Goal: Task Accomplishment & Management: Manage account settings

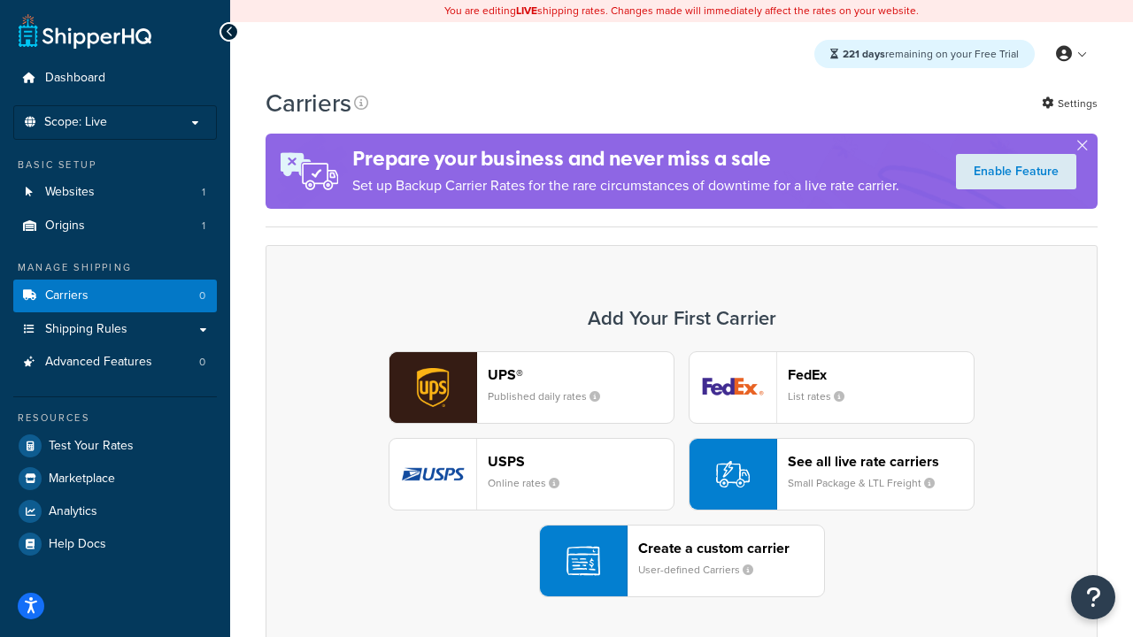
click at [681, 474] on div "UPS® Published daily rates FedEx List rates USPS Online rates See all live rate…" at bounding box center [681, 474] width 795 height 246
click at [880, 374] on header "FedEx" at bounding box center [881, 374] width 186 height 17
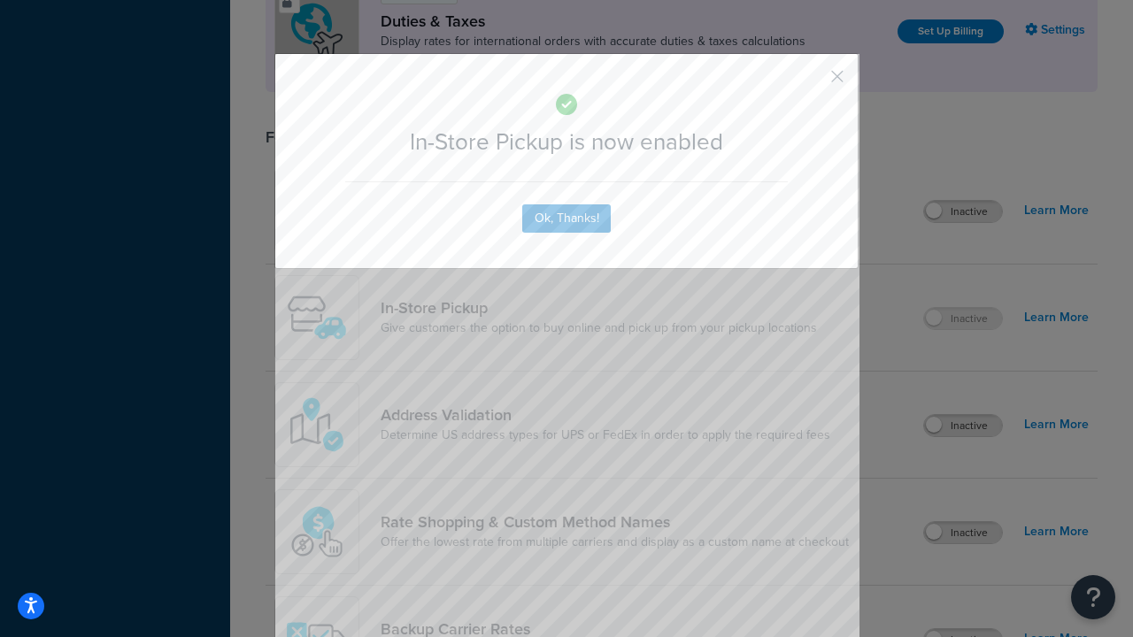
click at [811, 82] on button "button" at bounding box center [811, 83] width 4 height 4
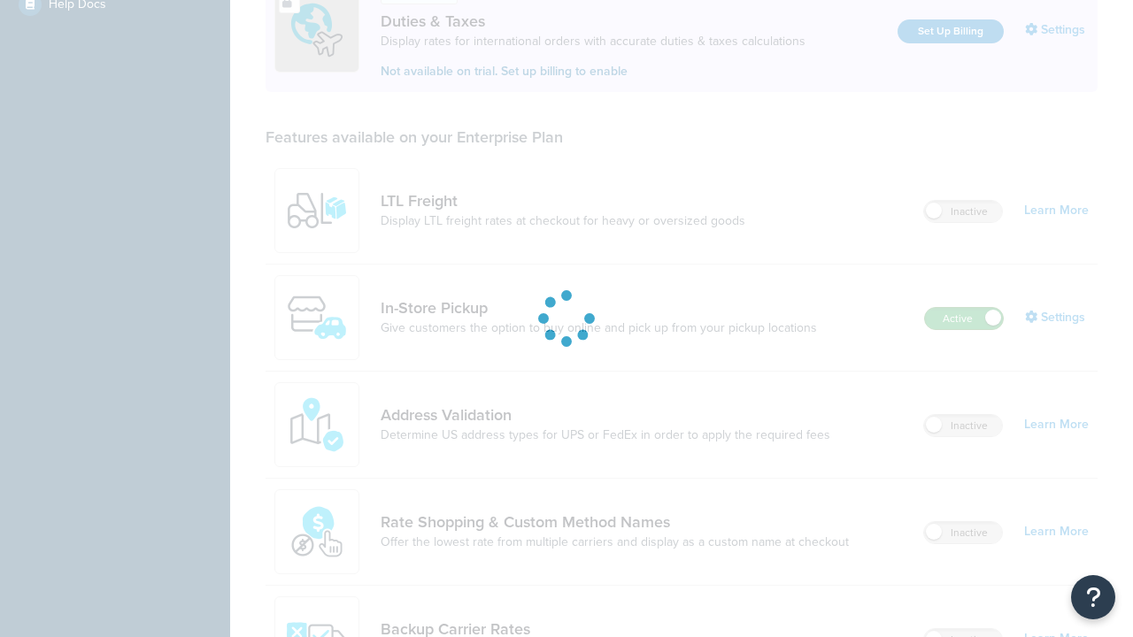
click at [964, 308] on label "Active" at bounding box center [964, 318] width 78 height 21
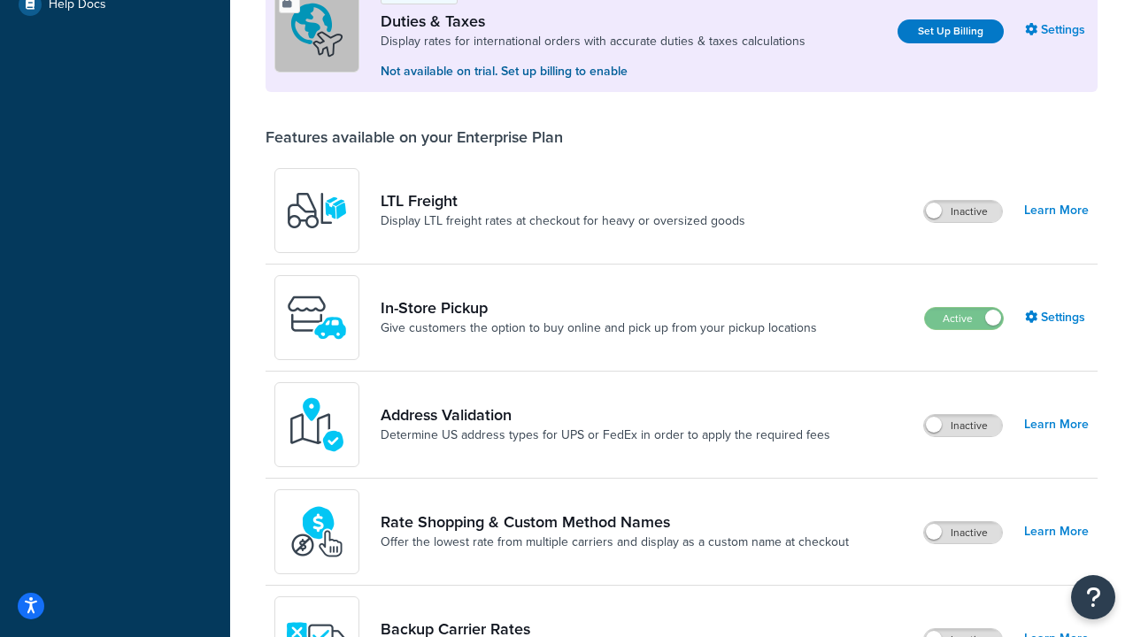
scroll to position [881, 0]
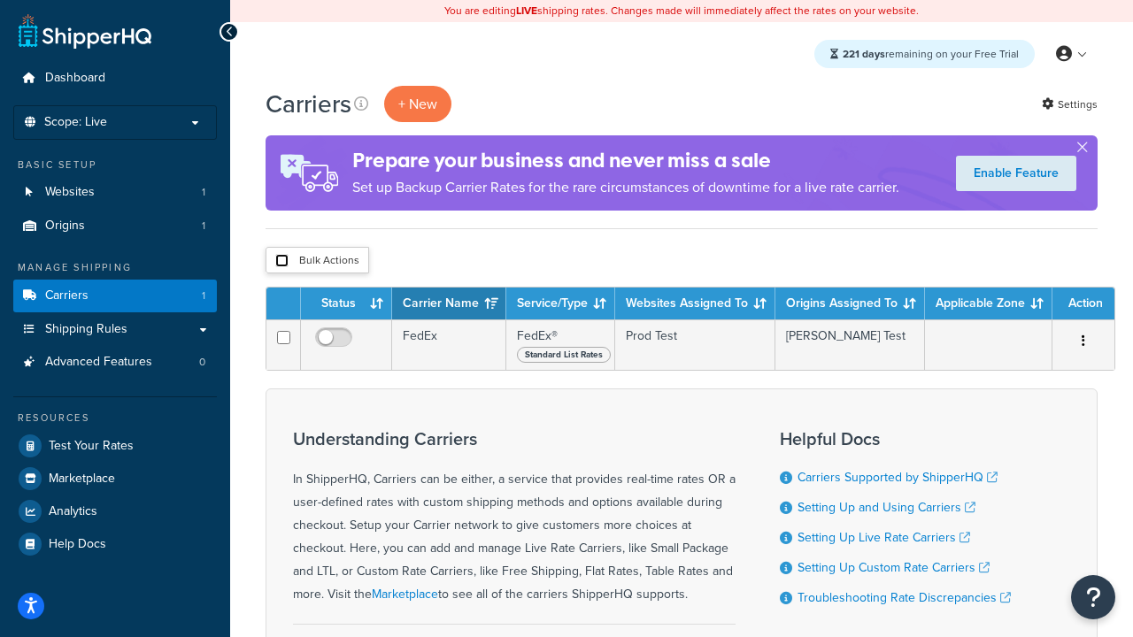
click at [281, 261] on input "checkbox" at bounding box center [281, 260] width 13 height 13
checkbox input "true"
click at [0, 0] on button "Delete" at bounding box center [0, 0] width 0 height 0
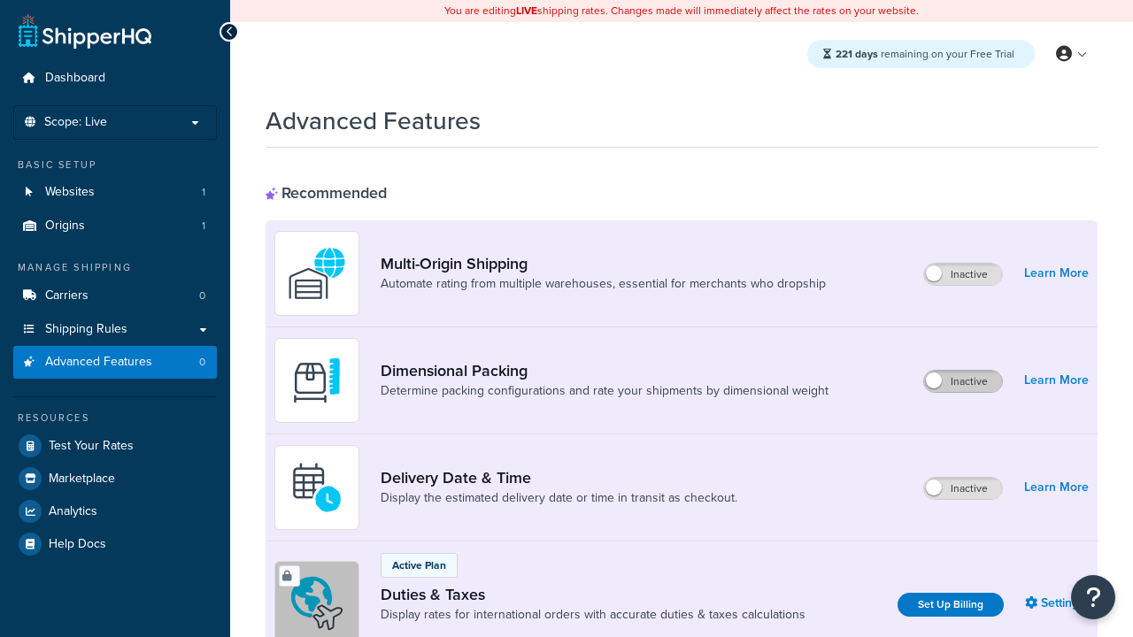
click at [963, 381] on label "Inactive" at bounding box center [963, 381] width 78 height 21
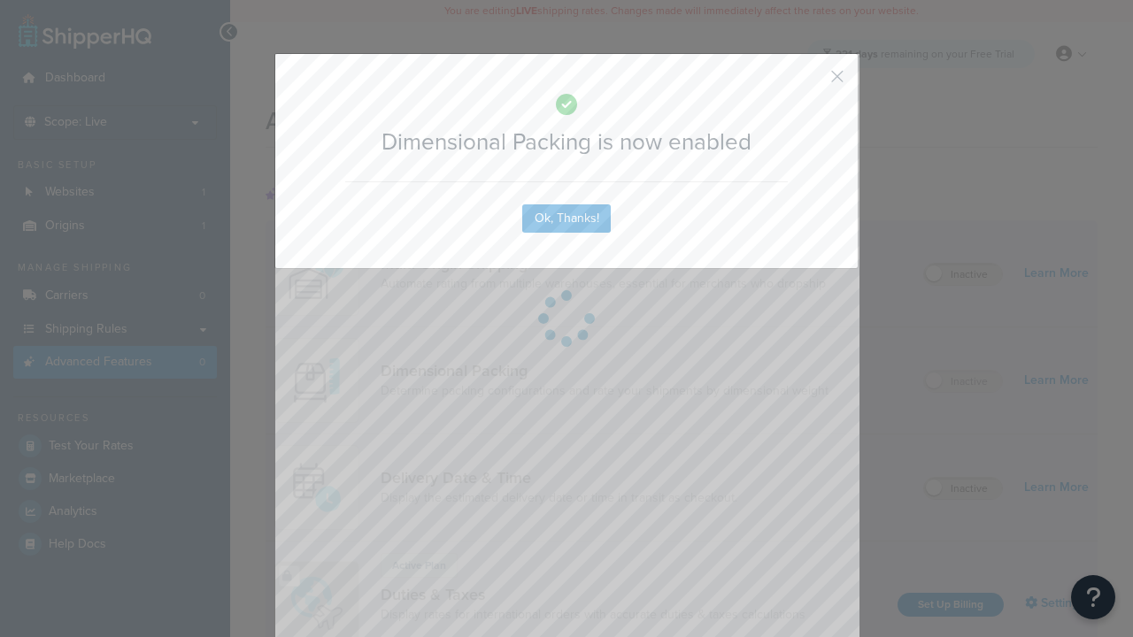
click at [811, 81] on button "button" at bounding box center [811, 83] width 4 height 4
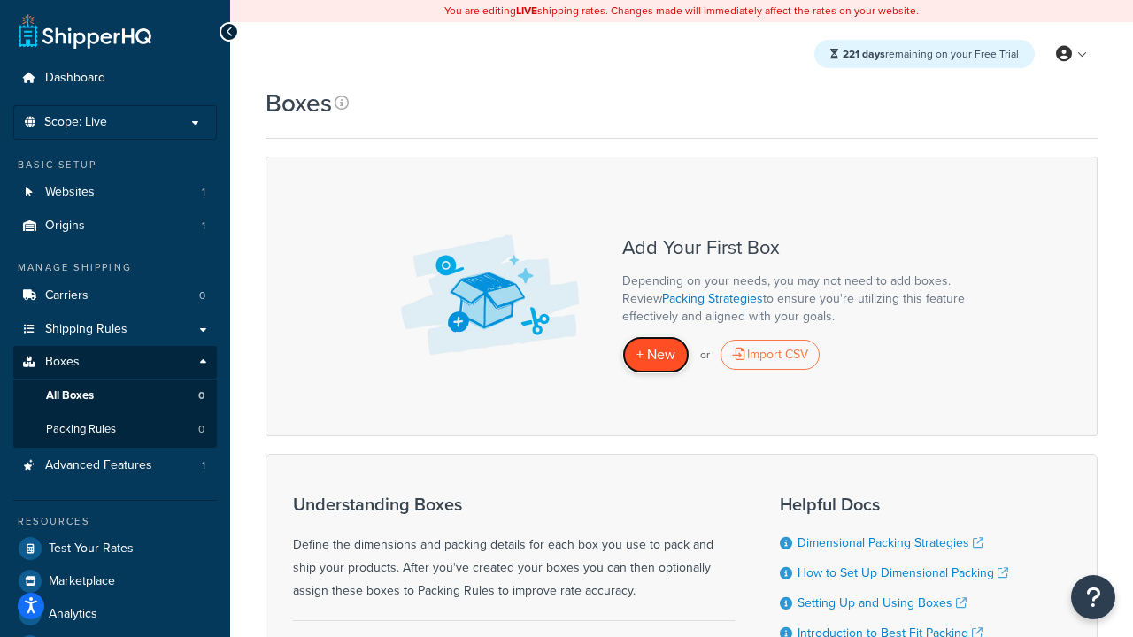
click at [656, 355] on span "+ New" at bounding box center [655, 354] width 39 height 20
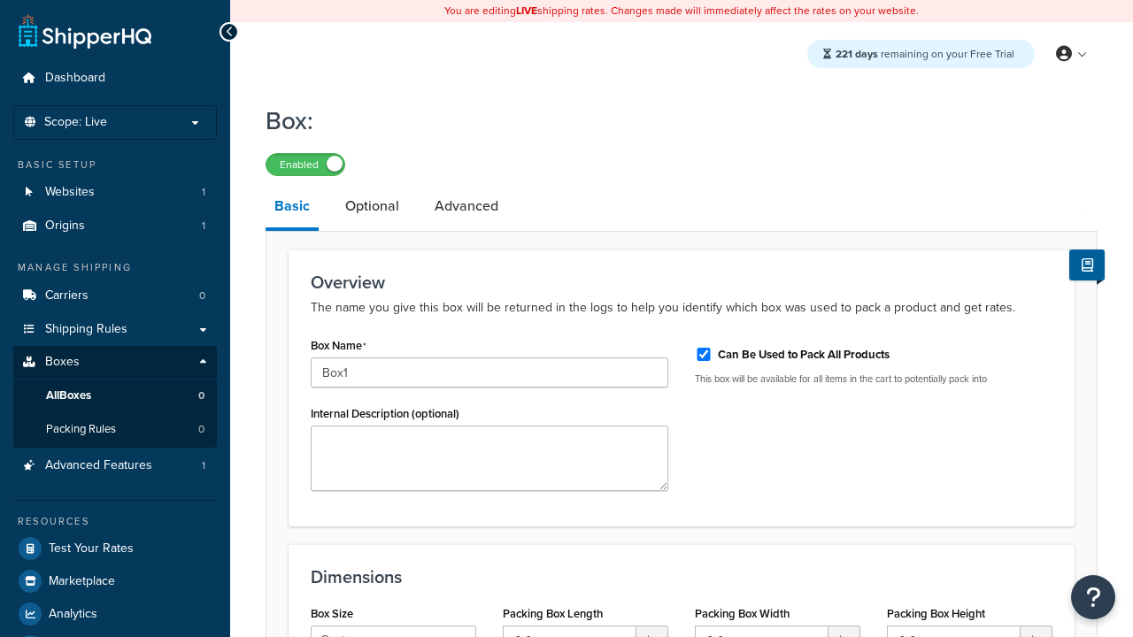
select select "usps_small"
type input "8.5"
type input "5"
type input "1.5"
type input "Box1"
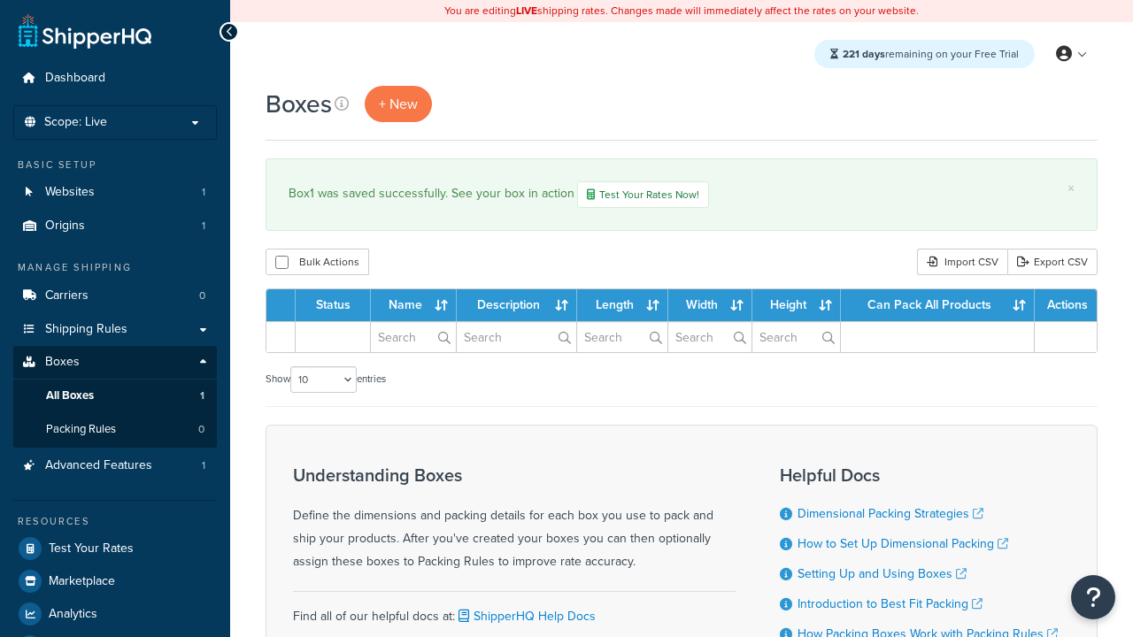
click at [338, 307] on th "Status" at bounding box center [333, 305] width 75 height 32
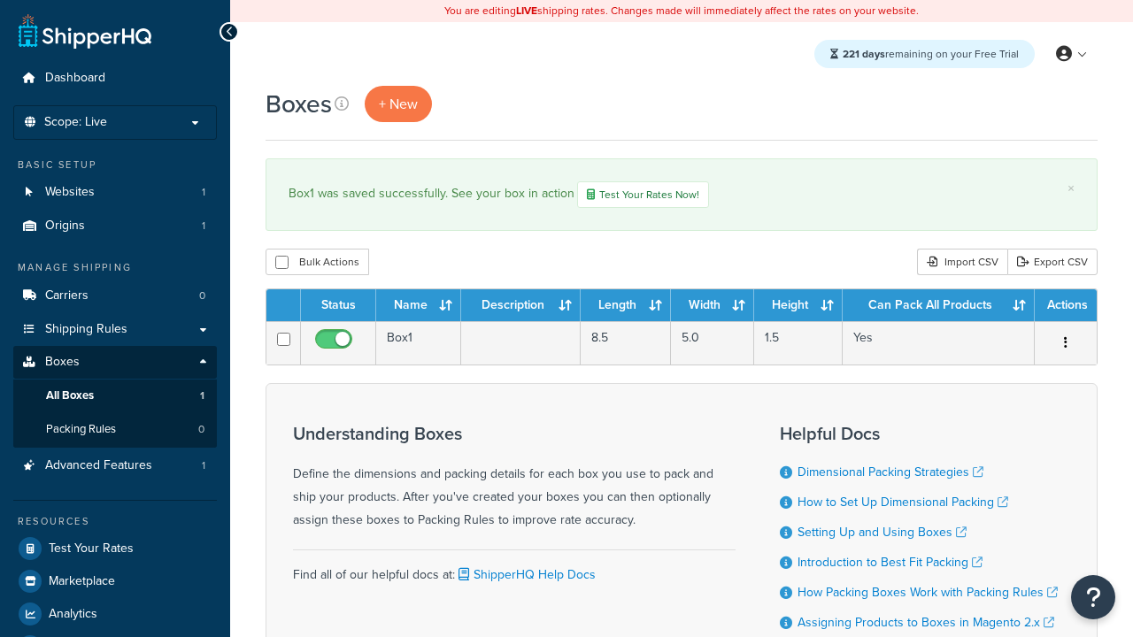
click at [338, 307] on th "Status" at bounding box center [338, 305] width 75 height 32
click at [419, 307] on th "Name" at bounding box center [418, 305] width 85 height 32
click at [520, 307] on th "Description" at bounding box center [520, 305] width 119 height 32
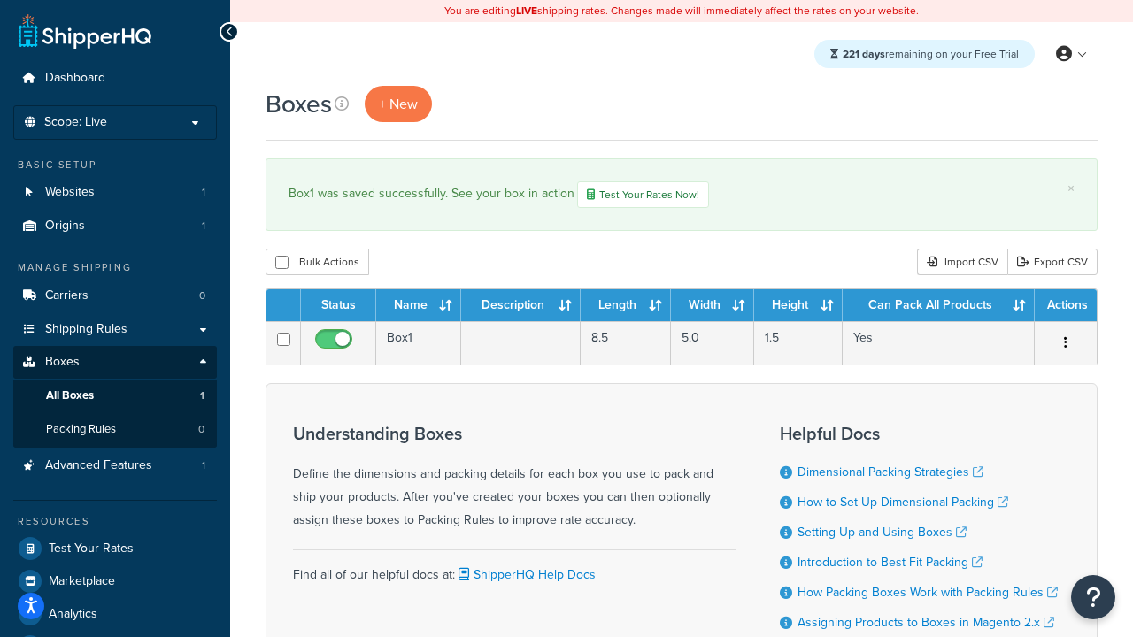
click at [626, 307] on th "Length" at bounding box center [625, 305] width 90 height 32
click at [712, 307] on th "Width" at bounding box center [712, 305] width 83 height 32
click at [798, 307] on th "Height" at bounding box center [798, 305] width 88 height 32
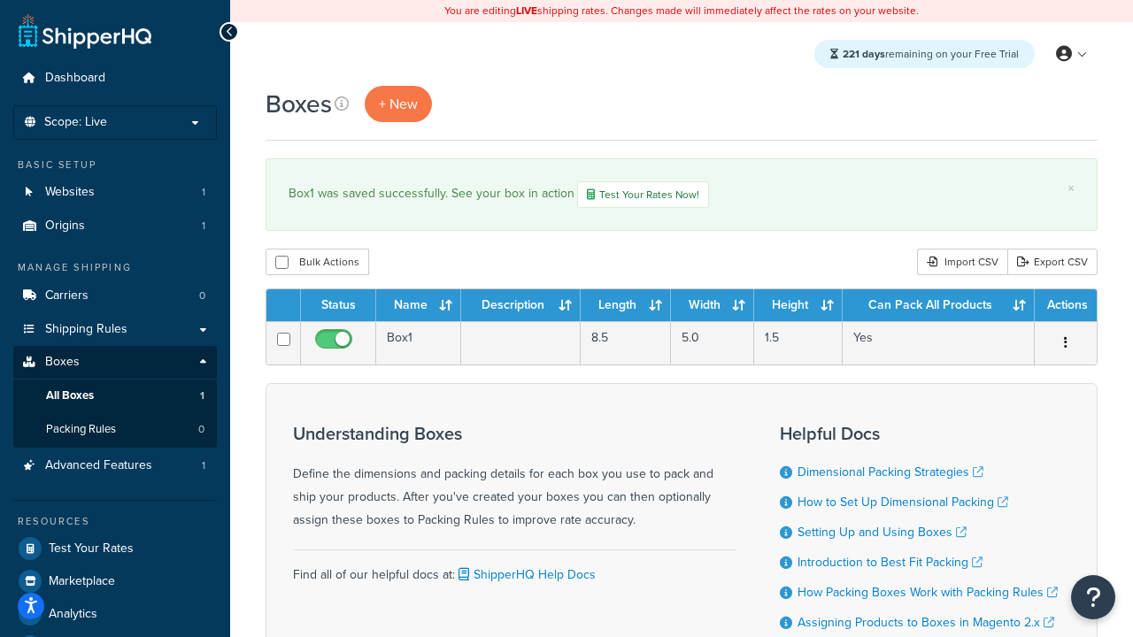
click at [798, 307] on th "Height" at bounding box center [798, 305] width 88 height 32
click at [938, 307] on th "Can Pack All Products" at bounding box center [938, 305] width 192 height 32
click at [1064, 307] on th "Actions" at bounding box center [1065, 305] width 62 height 32
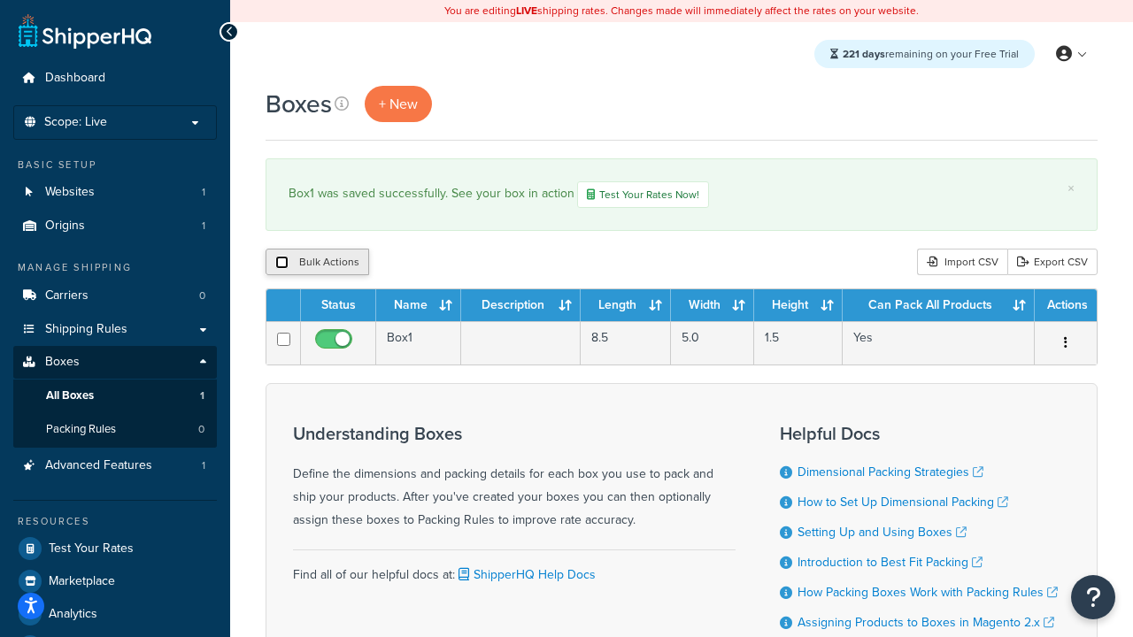
click at [281, 264] on input "checkbox" at bounding box center [281, 262] width 13 height 13
checkbox input "true"
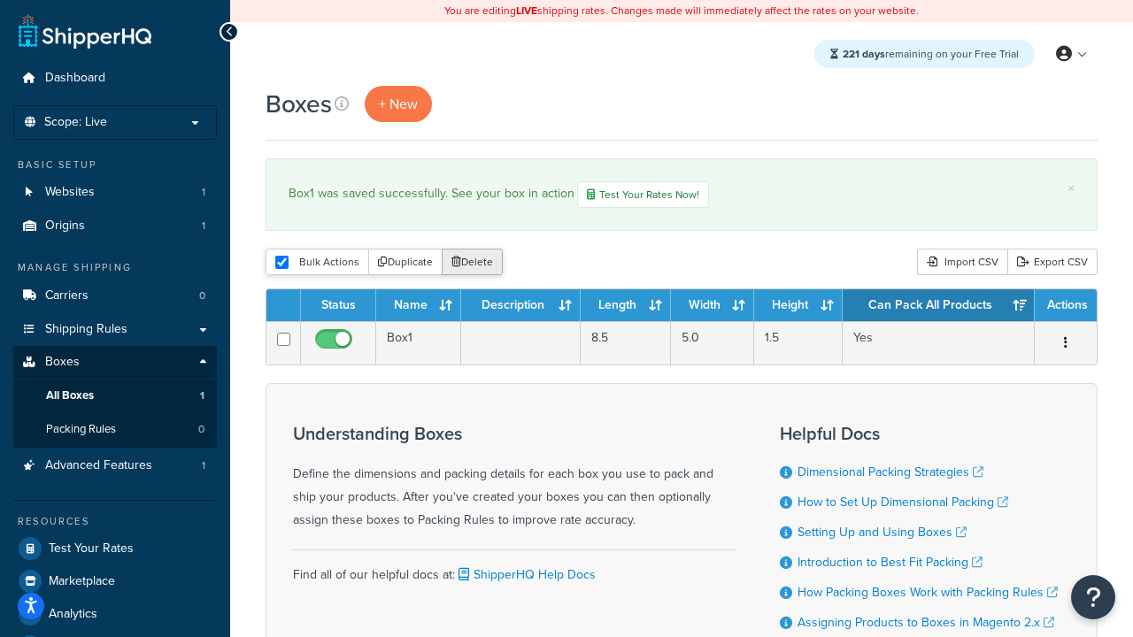
click at [476, 264] on button "Delete" at bounding box center [472, 262] width 61 height 27
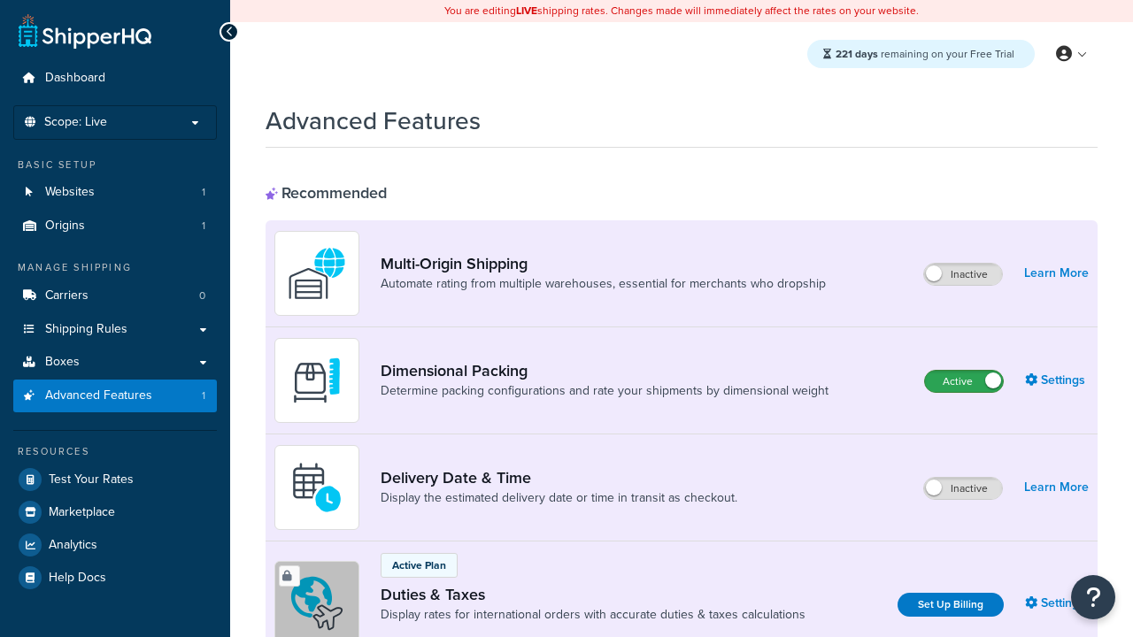
click at [964, 381] on label "Active" at bounding box center [964, 381] width 78 height 21
